Goal: Task Accomplishment & Management: Use online tool/utility

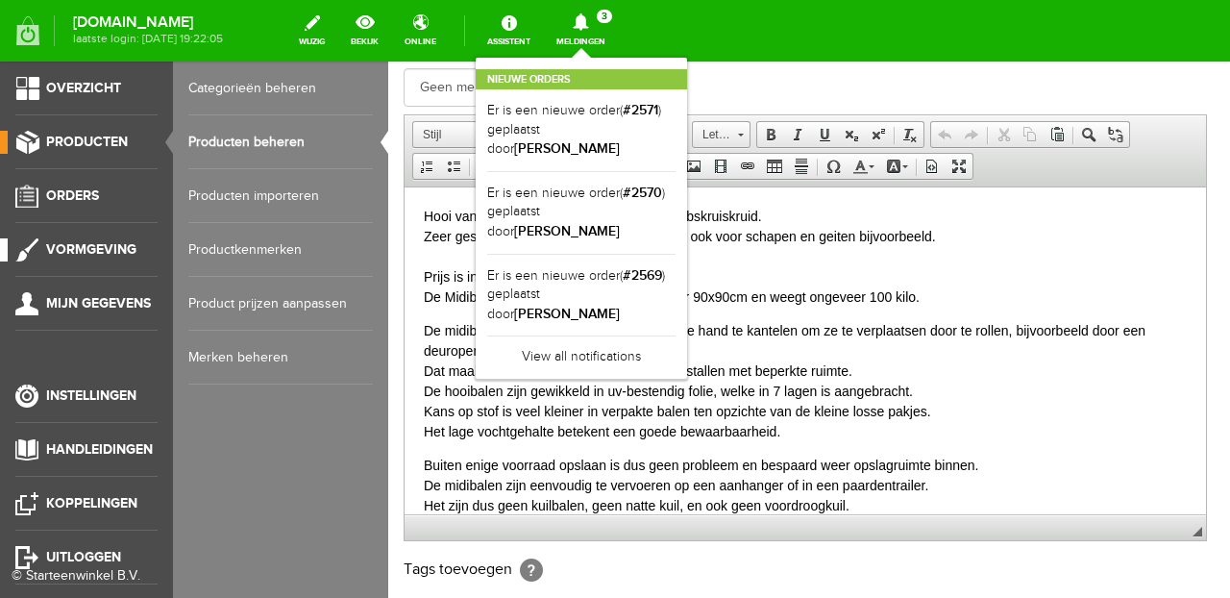
click at [71, 261] on link "Vormgeving" at bounding box center [79, 249] width 158 height 23
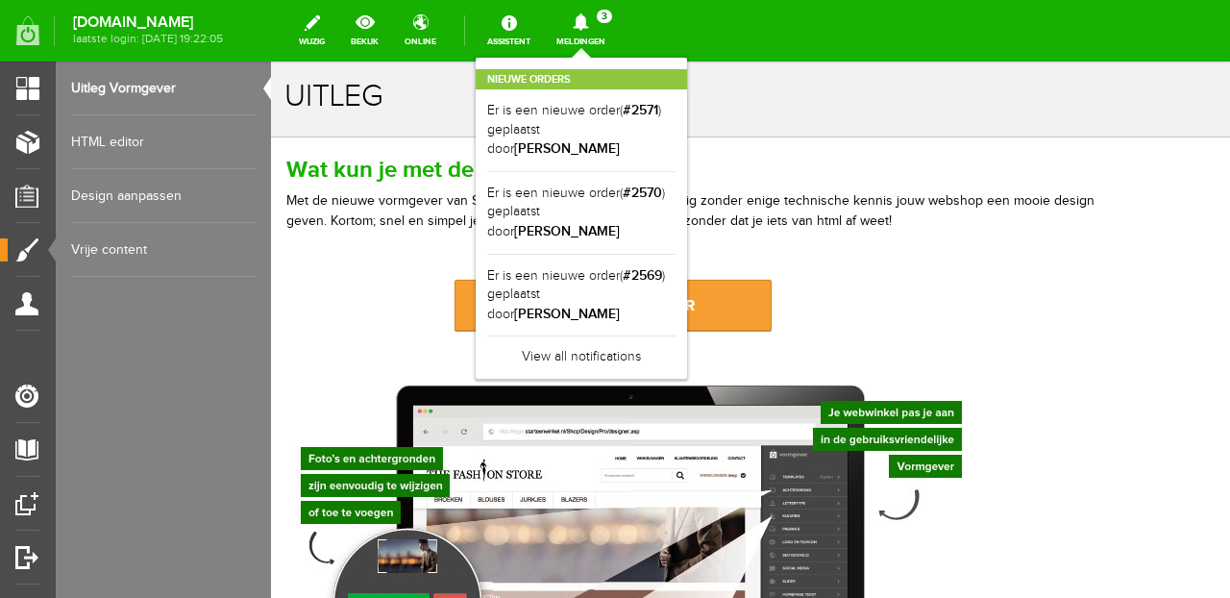
click at [503, 311] on link "naar de vormgever" at bounding box center [613, 306] width 317 height 52
click at [390, 26] on link "bekijk" at bounding box center [364, 31] width 51 height 42
click at [390, 32] on link "bekijk" at bounding box center [364, 31] width 51 height 42
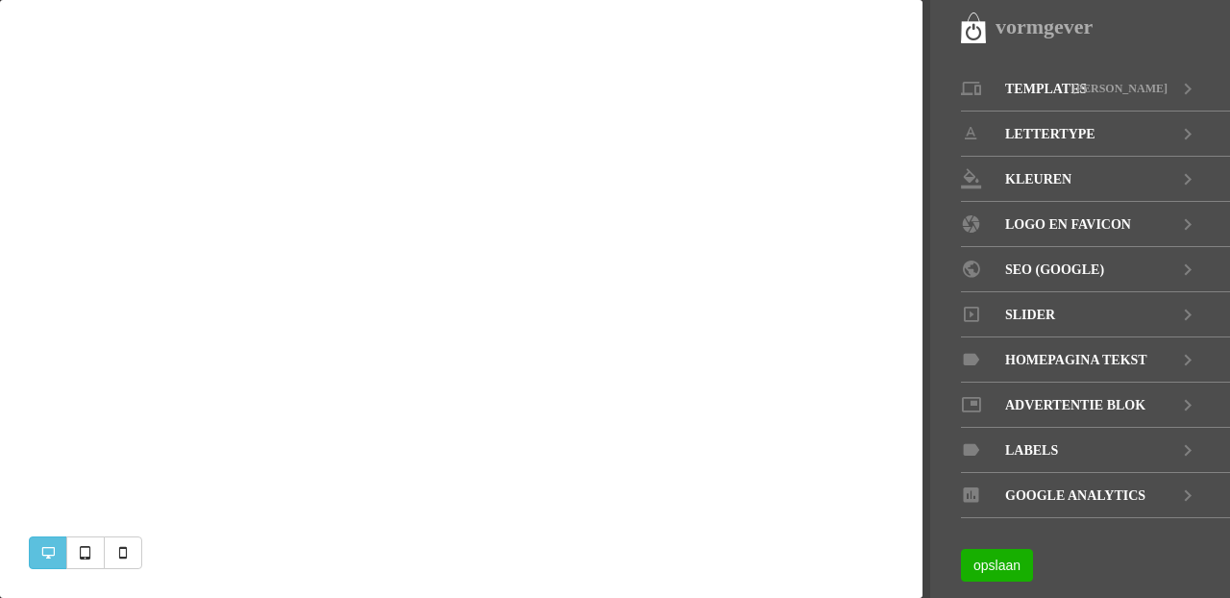
select select "1000"
click at [1027, 322] on span "Slider" at bounding box center [1031, 314] width 50 height 45
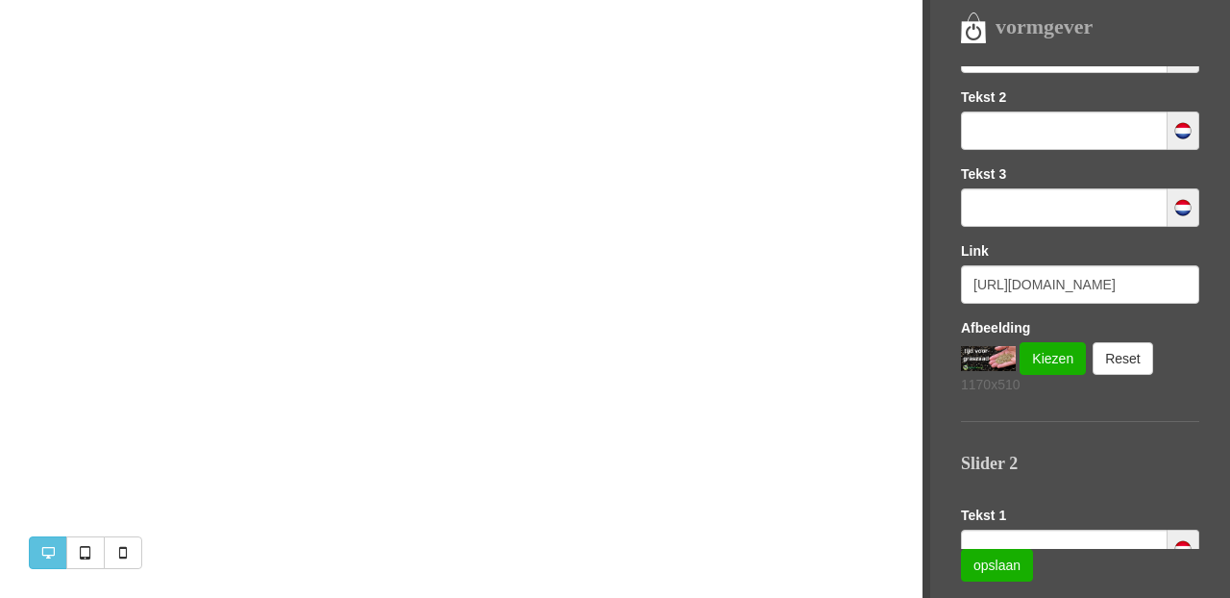
scroll to position [329, 0]
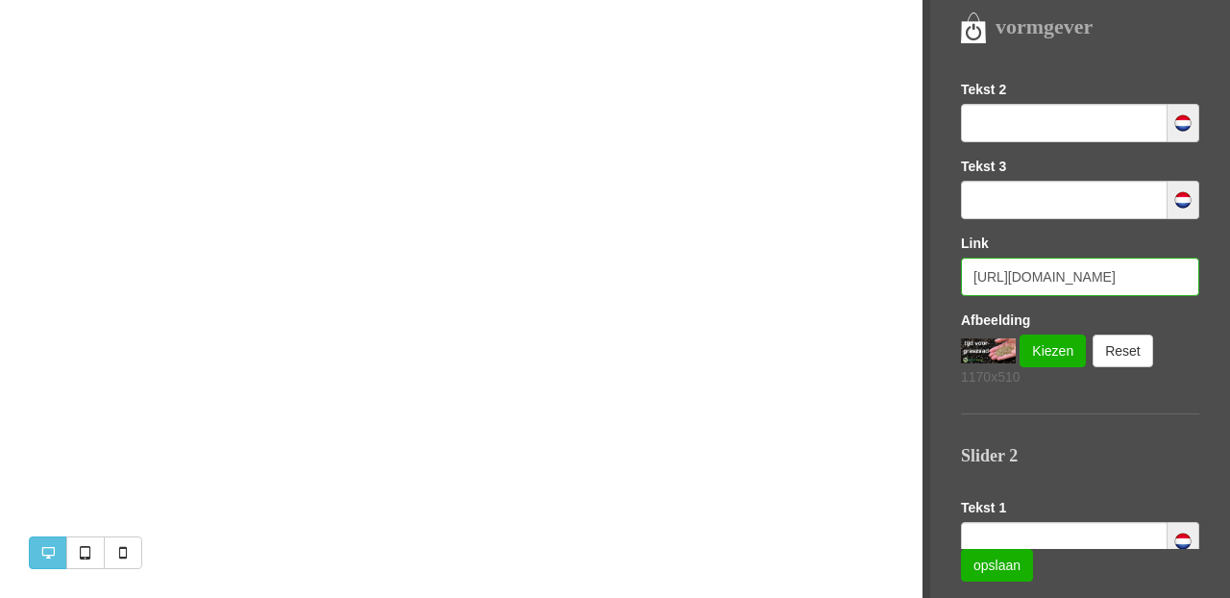
click at [1015, 279] on input "https://www.buitengoeddeblesse.nl/category/137081/graszaden" at bounding box center [1080, 277] width 238 height 38
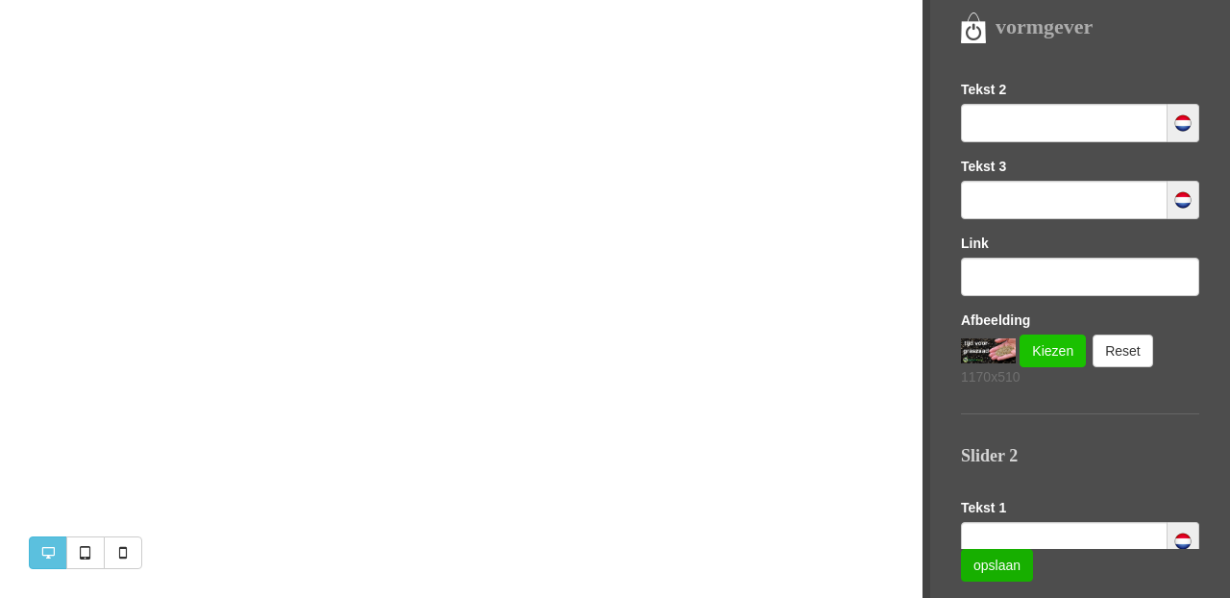
click at [1042, 348] on link "Kiezen" at bounding box center [1053, 351] width 66 height 33
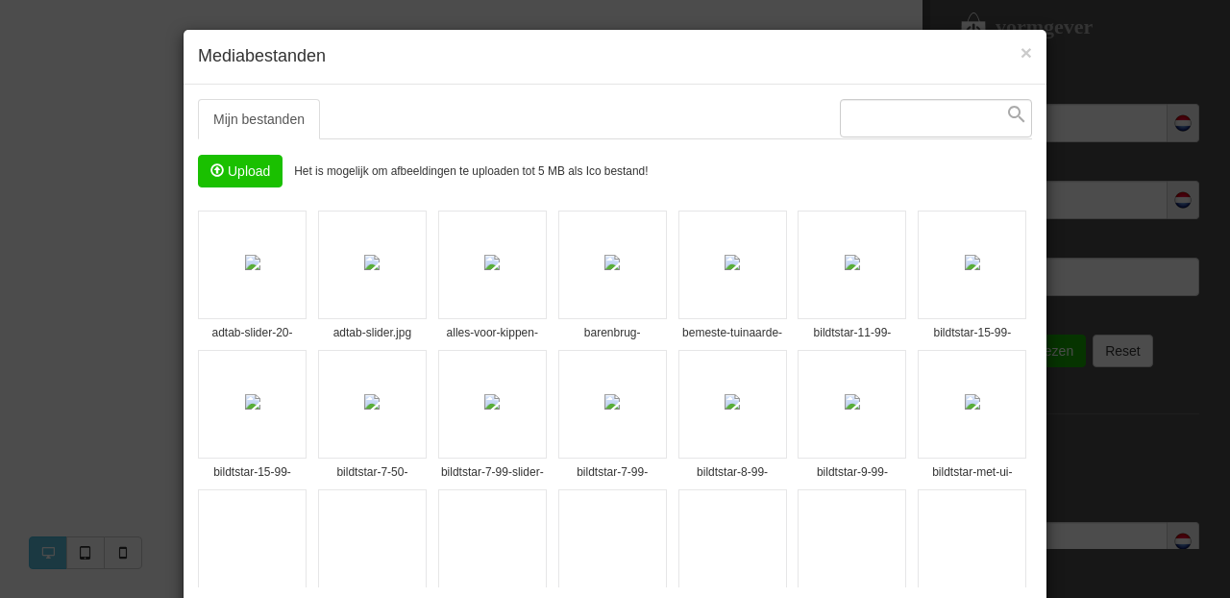
click at [238, 170] on input "file" at bounding box center [240, 171] width 83 height 31
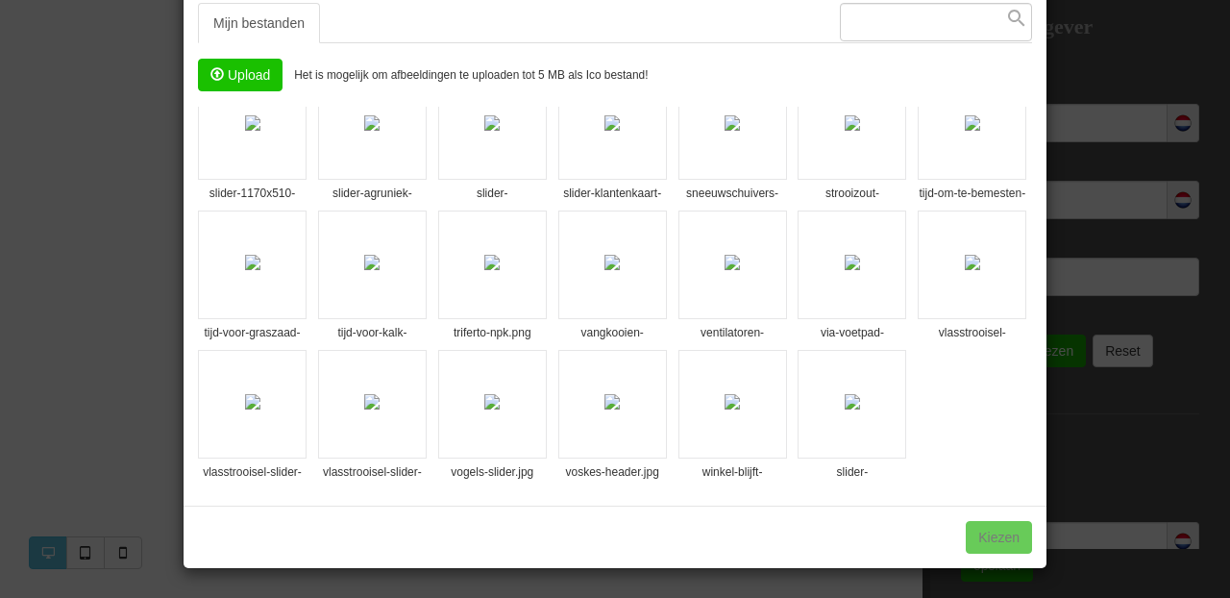
scroll to position [95, 0]
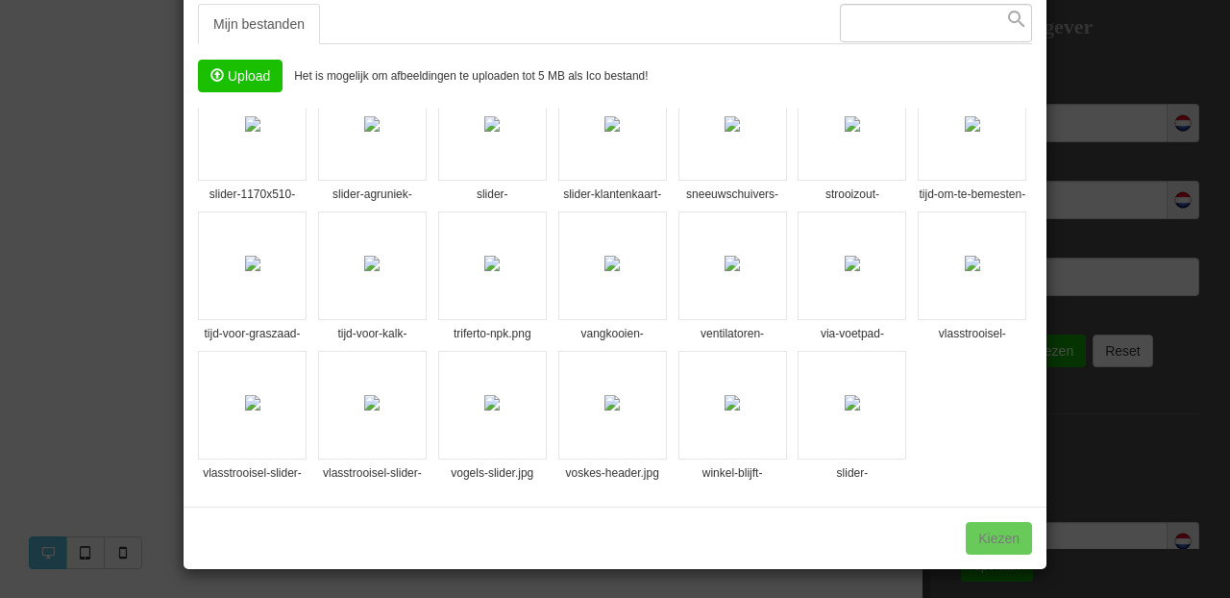
click at [845, 395] on img at bounding box center [852, 402] width 15 height 15
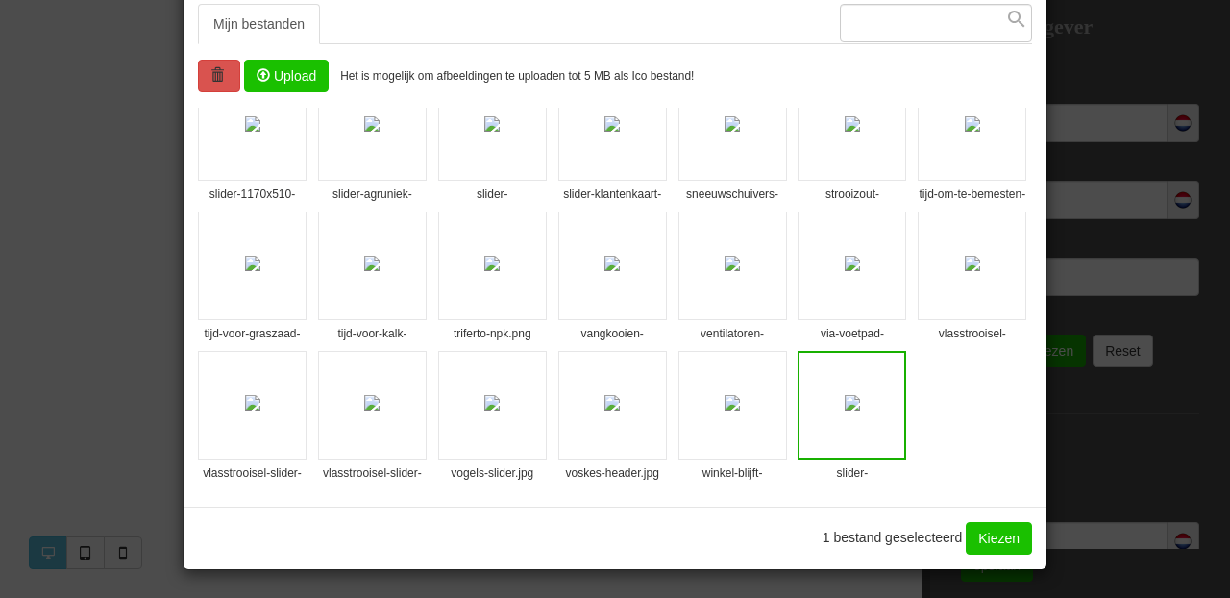
click at [1007, 534] on link "Kiezen" at bounding box center [999, 538] width 66 height 33
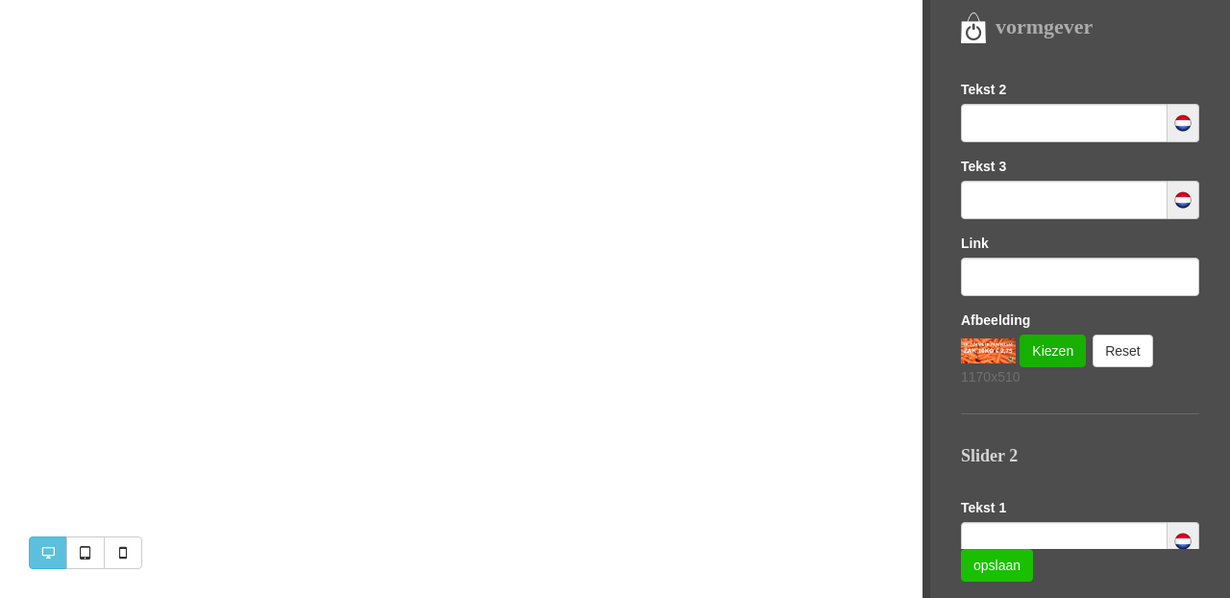
click at [1007, 564] on link "opslaan" at bounding box center [997, 565] width 72 height 33
click at [1019, 280] on input "text" at bounding box center [1080, 277] width 238 height 38
paste input "https://www.buitengoeddeblesse.nl/product/1319298/voederwortelen-10kg"
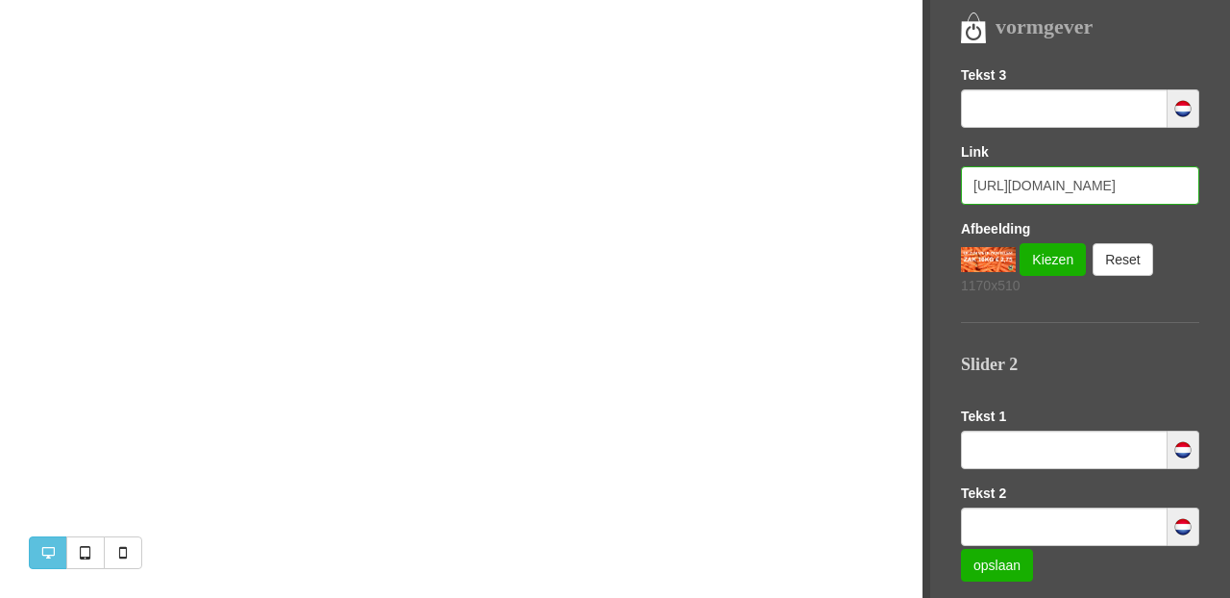
scroll to position [487, 0]
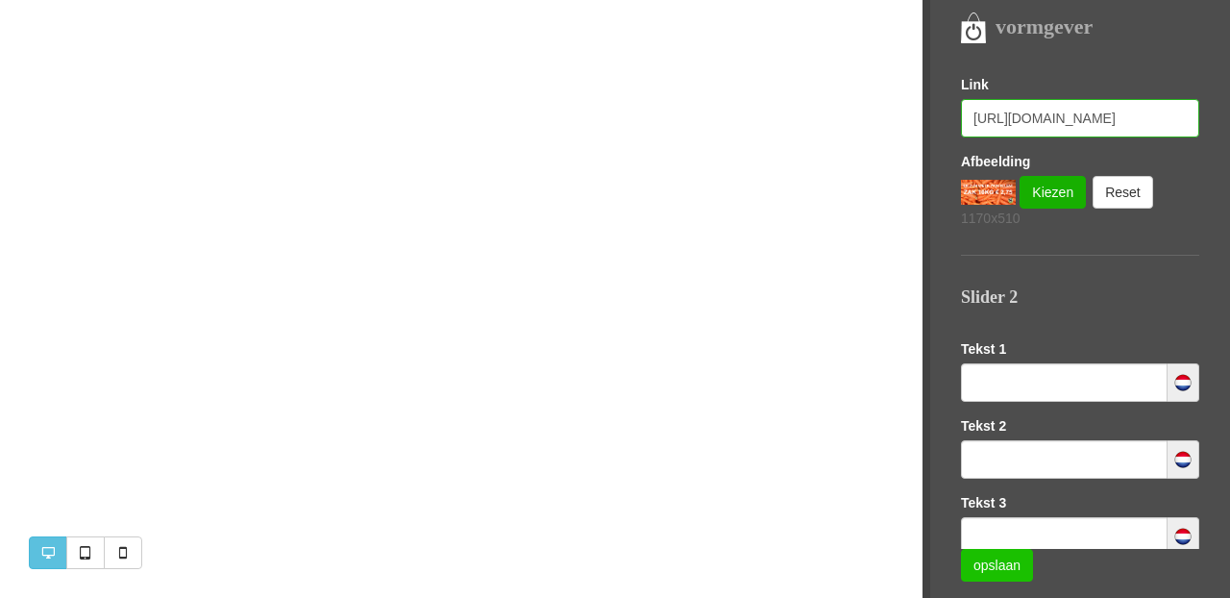
type input "https://www.buitengoeddeblesse.nl/product/1319298/voederwortelen-10kg"
click at [1013, 570] on link "opslaan" at bounding box center [997, 565] width 72 height 33
click at [1044, 189] on link "Kiezen" at bounding box center [1053, 192] width 66 height 33
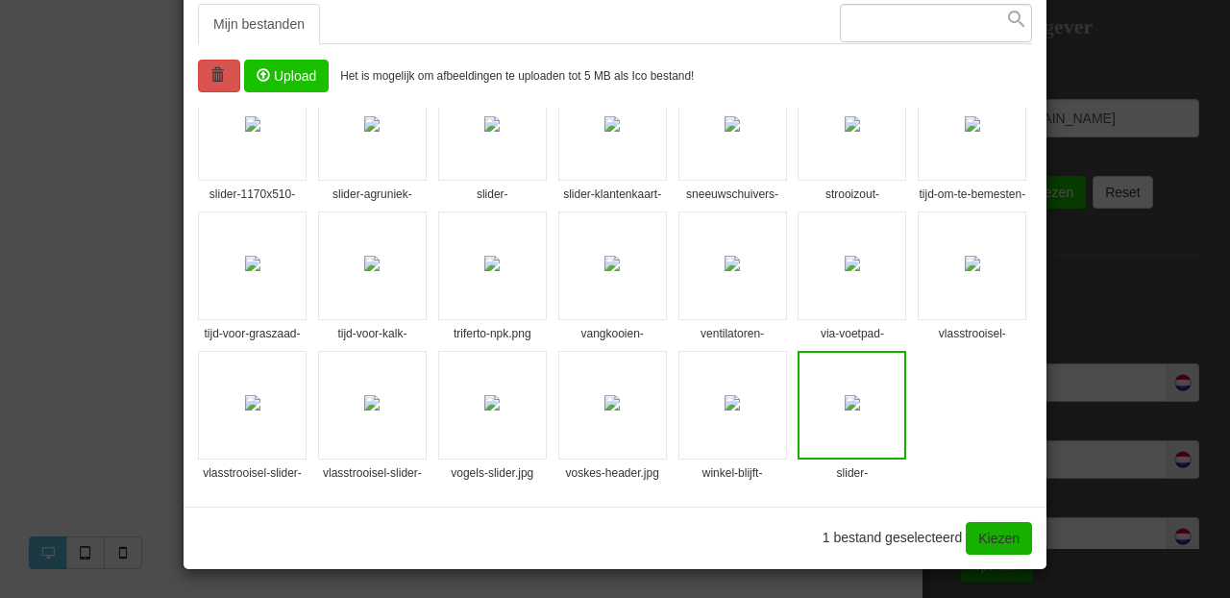
scroll to position [0, 0]
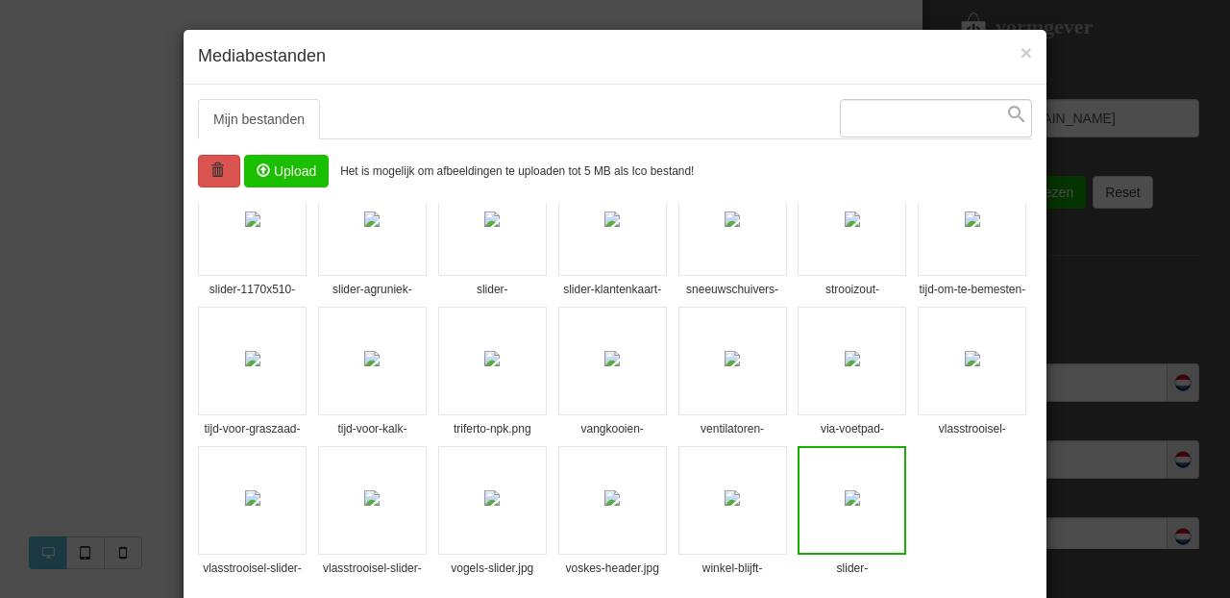
click at [279, 165] on input "file" at bounding box center [286, 171] width 83 height 31
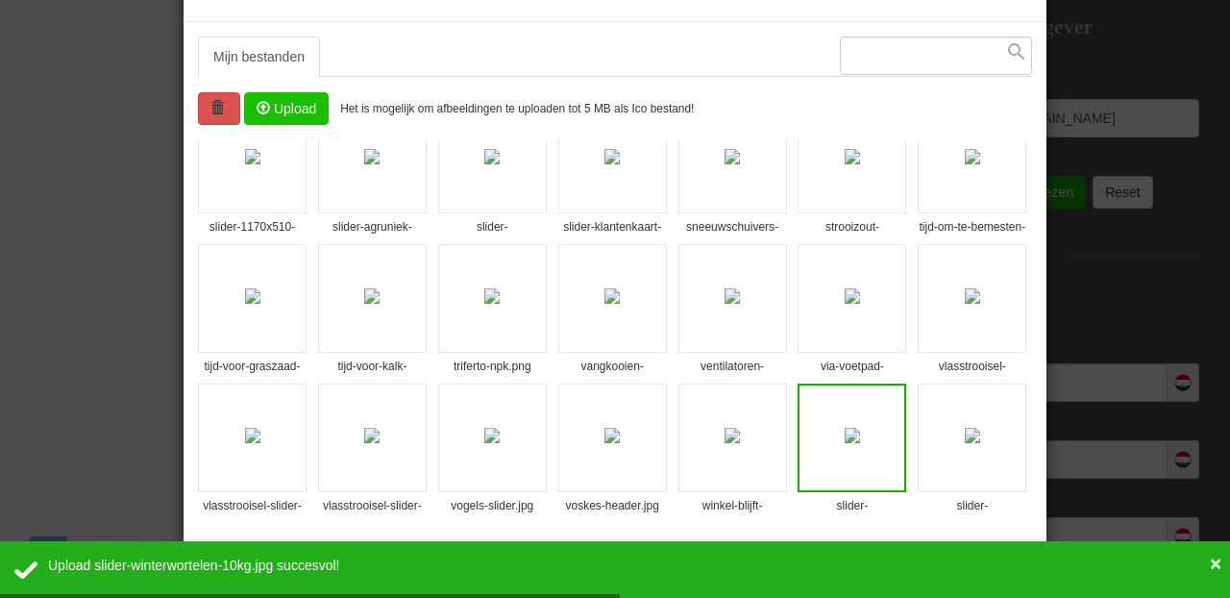
scroll to position [74, 0]
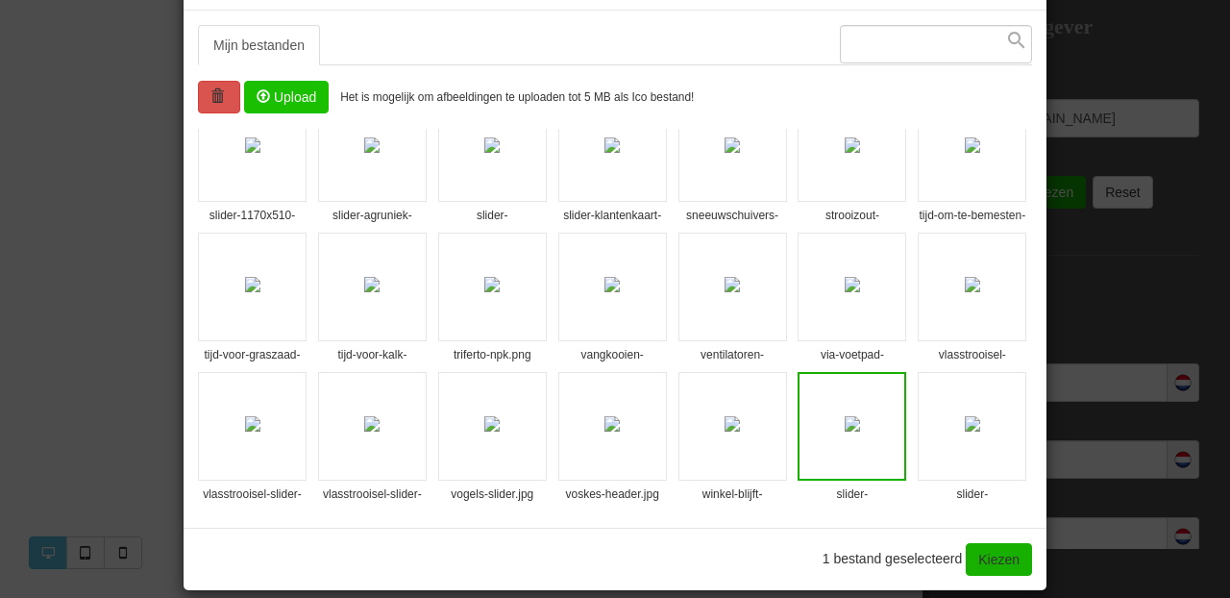
click at [965, 432] on img at bounding box center [972, 423] width 15 height 15
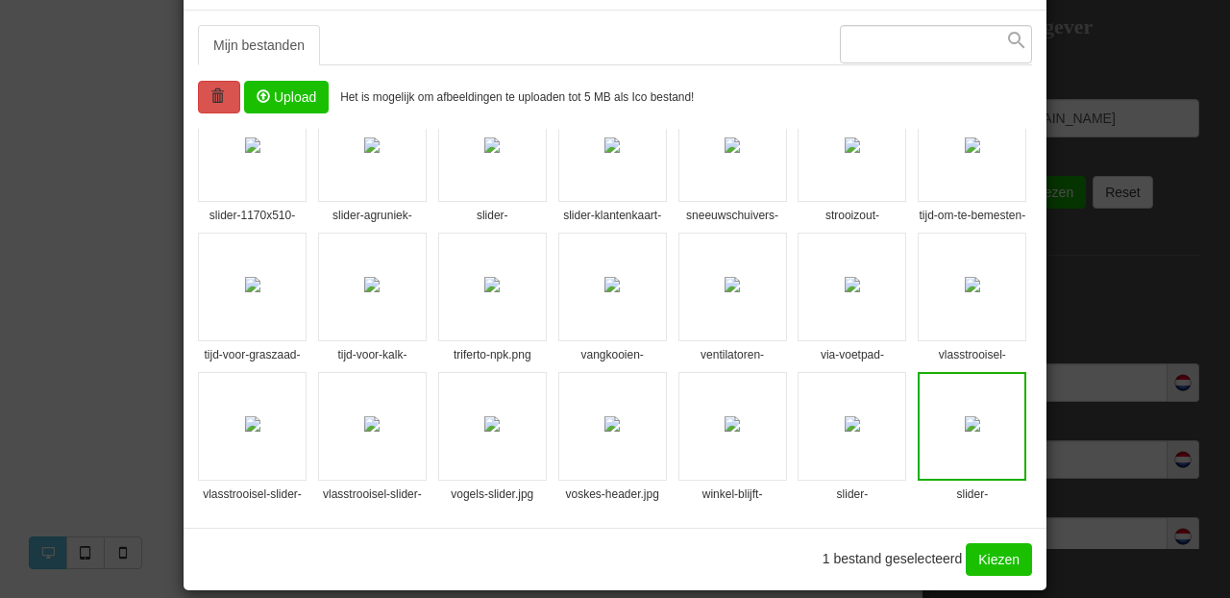
click at [986, 559] on link "Kiezen" at bounding box center [999, 559] width 66 height 33
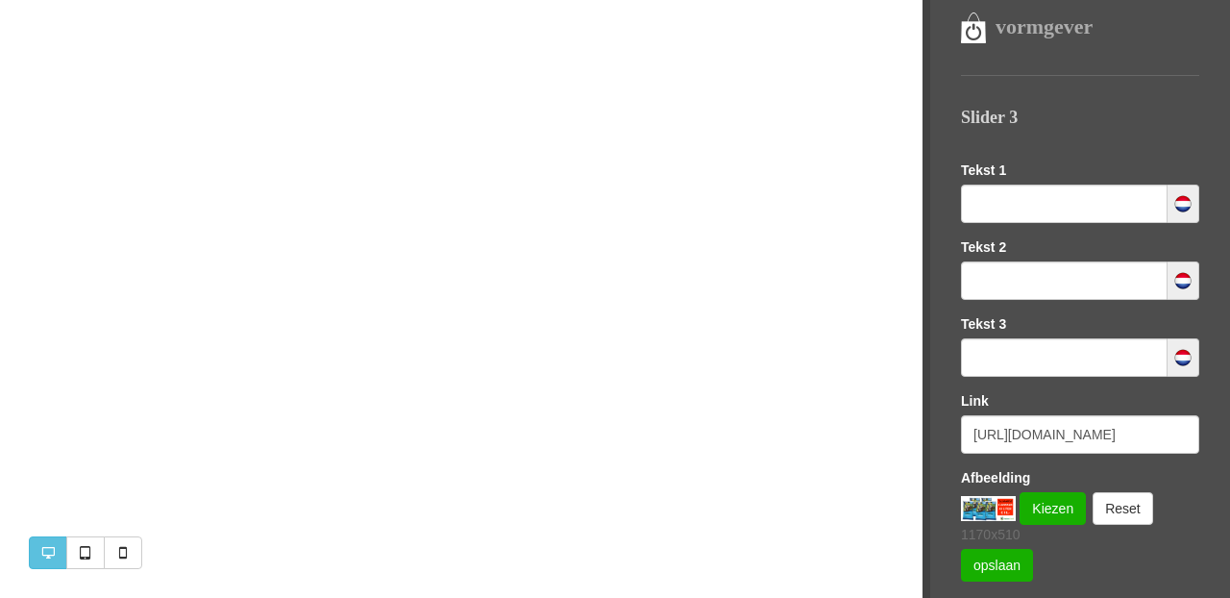
scroll to position [1170, 0]
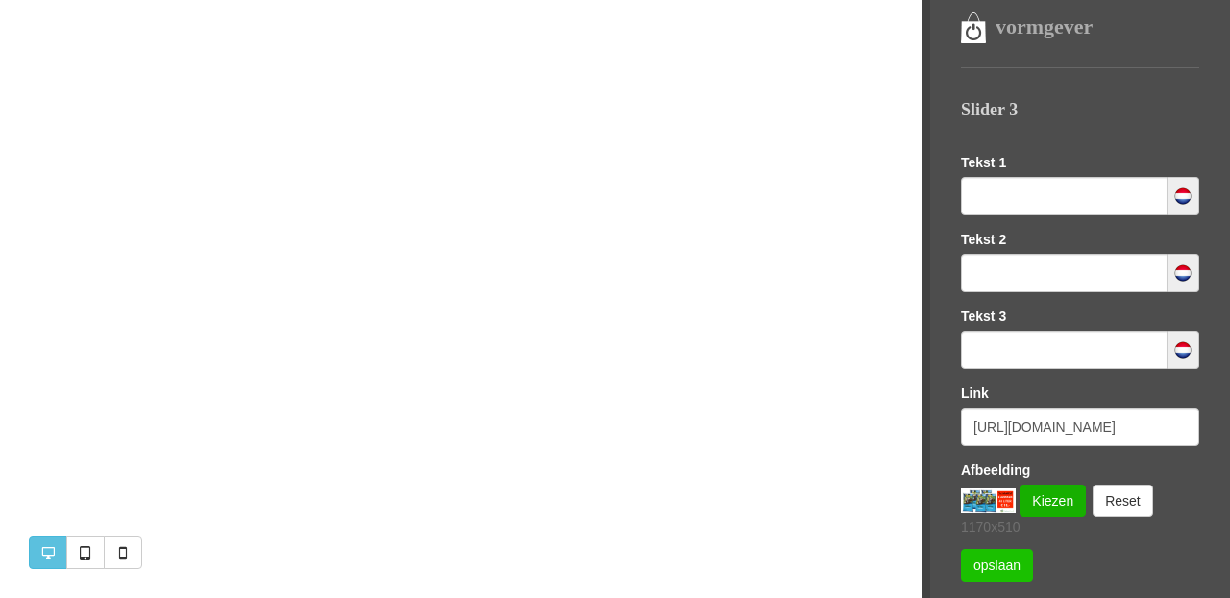
click at [994, 569] on link "opslaan" at bounding box center [997, 565] width 72 height 33
